Goal: Information Seeking & Learning: Learn about a topic

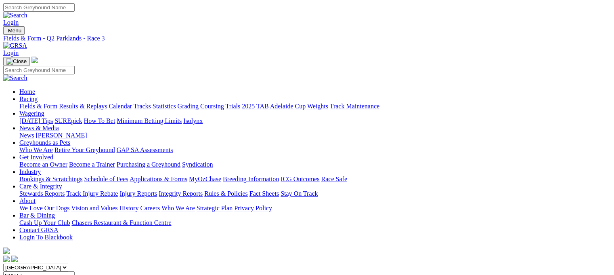
click at [27, 103] on link "Fields & Form" at bounding box center [38, 106] width 38 height 7
click at [68, 263] on select "South Australia New South Wales Northern Territory Queensland Tasmania Victoria…" at bounding box center [35, 267] width 65 height 8
select select "QLD"
click at [54, 263] on select "South Australia New South Wales Northern Territory Queensland Tasmania Victoria…" at bounding box center [35, 267] width 65 height 8
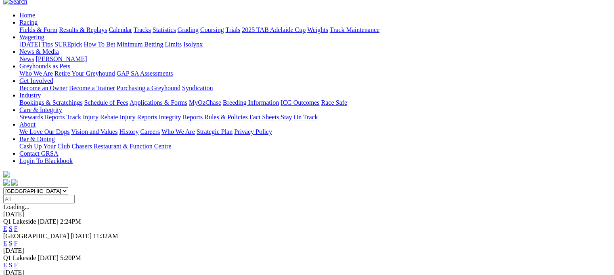
scroll to position [81, 0]
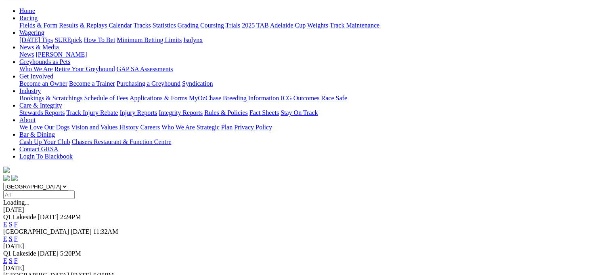
click at [7, 220] on link "E" at bounding box center [5, 223] width 4 height 7
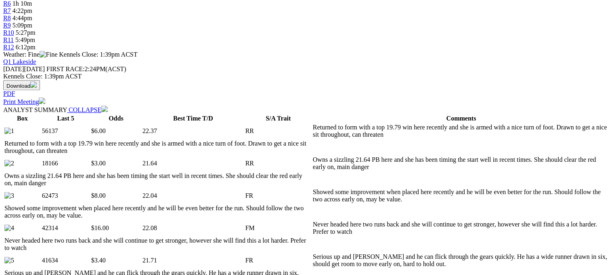
scroll to position [444, 0]
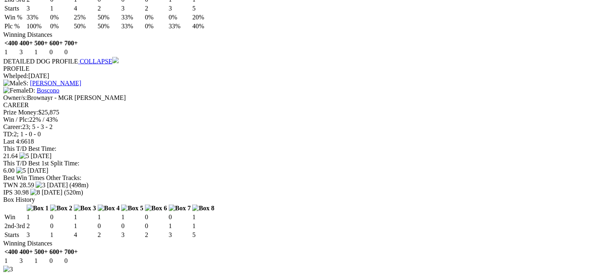
scroll to position [1615, 0]
